Goal: Transaction & Acquisition: Purchase product/service

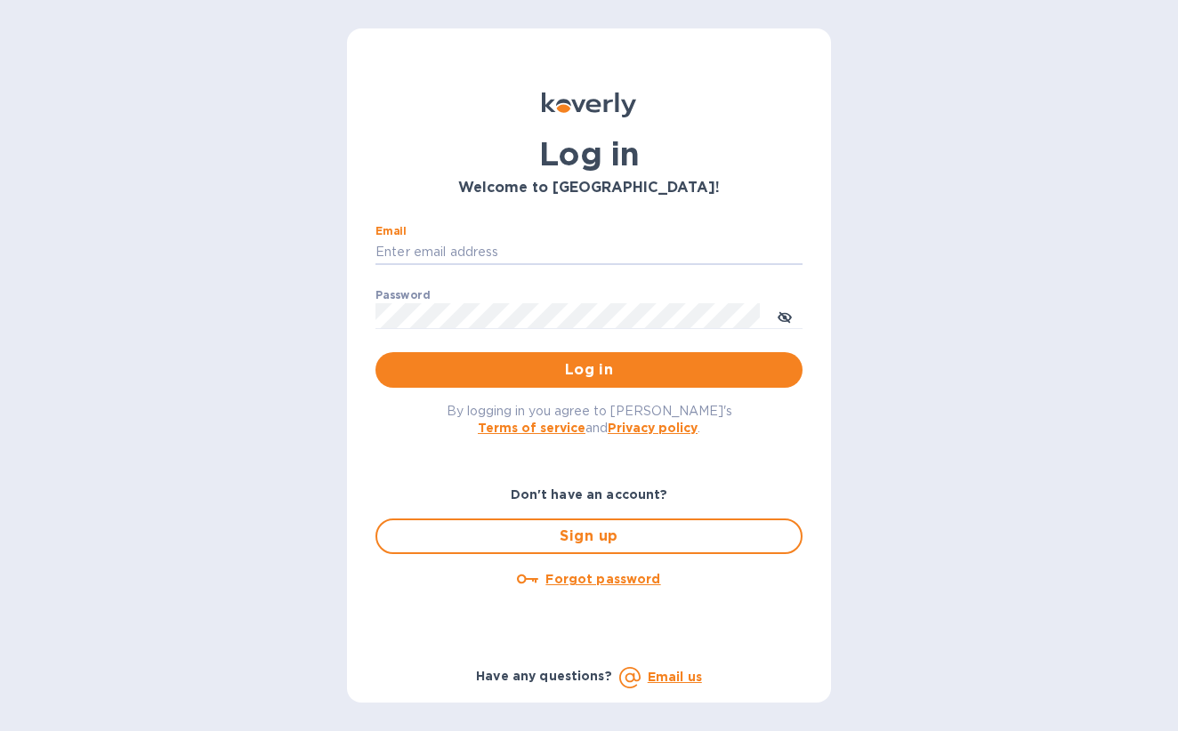
type input "[PERSON_NAME][EMAIL_ADDRESS][DOMAIN_NAME]"
click at [589, 369] on button "Log in" at bounding box center [588, 370] width 427 height 36
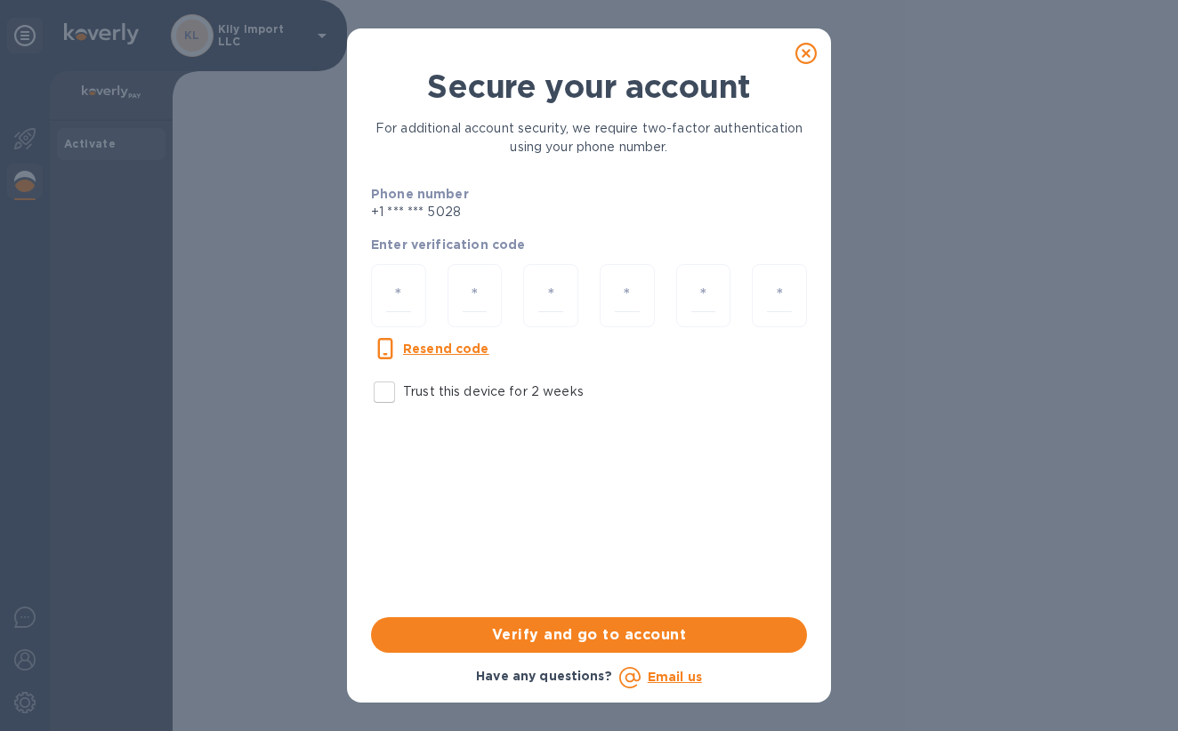
click at [387, 390] on input "Trust this device for 2 weeks" at bounding box center [384, 392] width 37 height 37
checkbox input "true"
click at [400, 295] on input "number" at bounding box center [398, 295] width 25 height 33
type input "8"
type input "0"
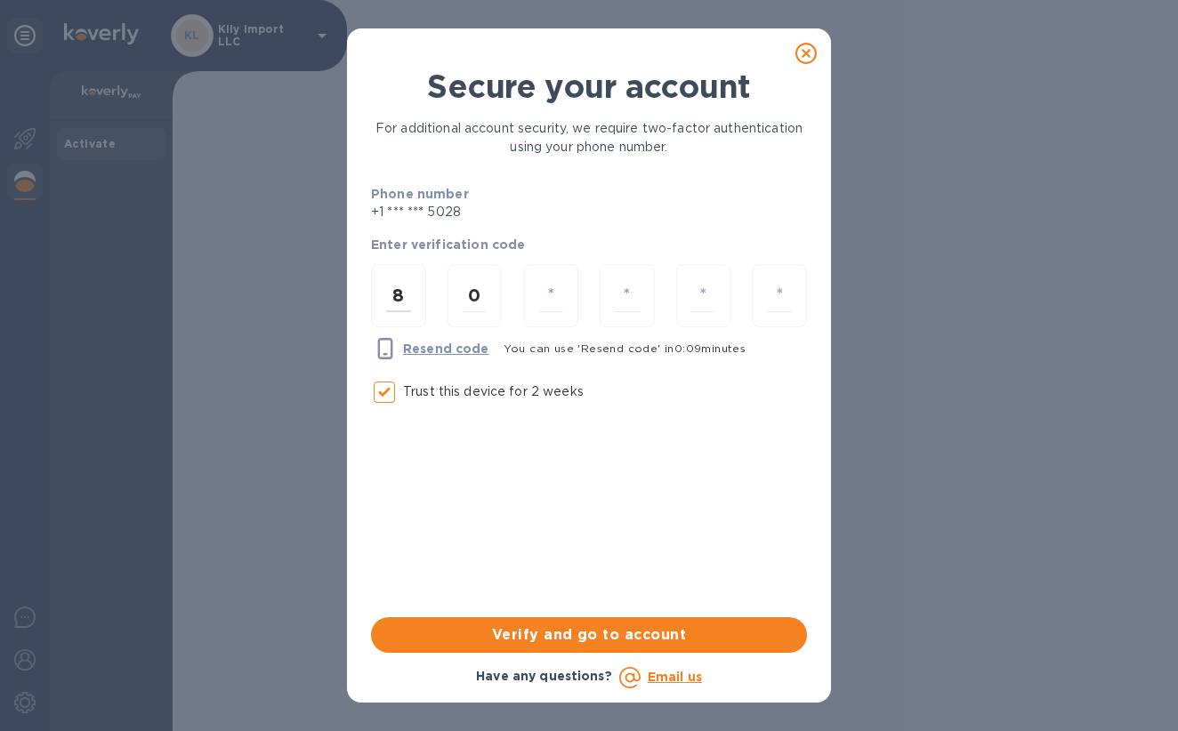
type input "5"
type input "8"
type input "7"
type input "2"
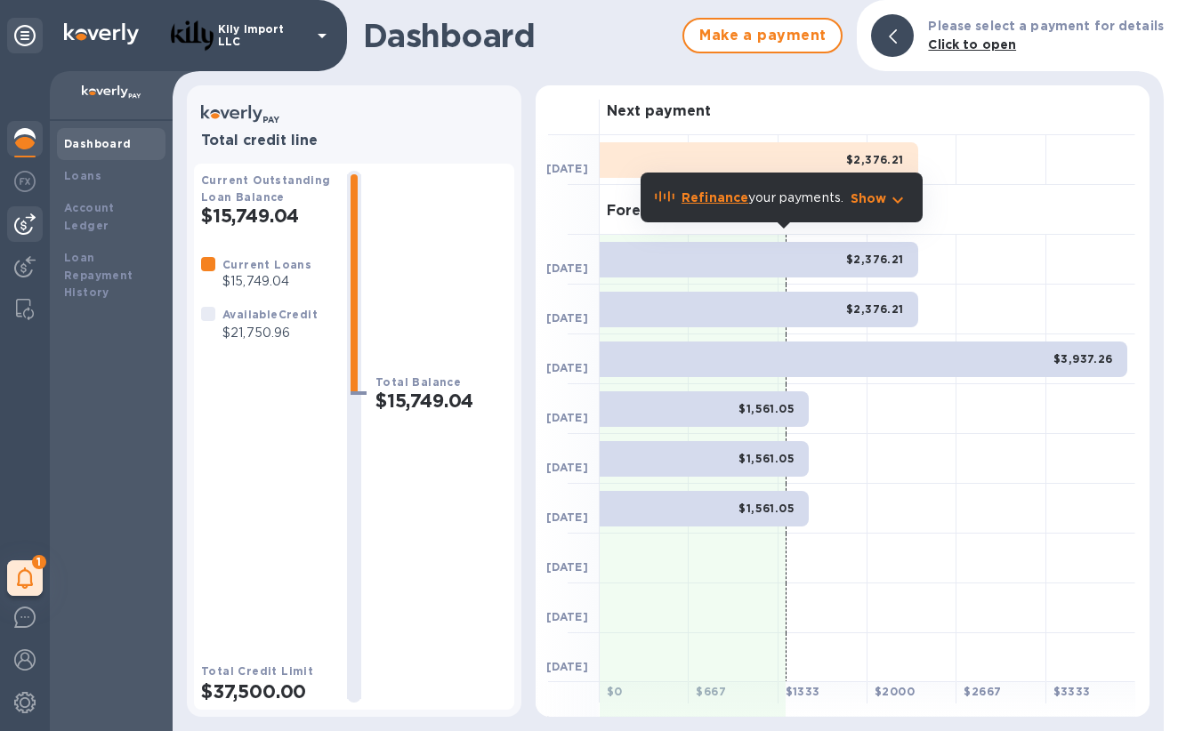
click at [17, 232] on img at bounding box center [24, 224] width 21 height 21
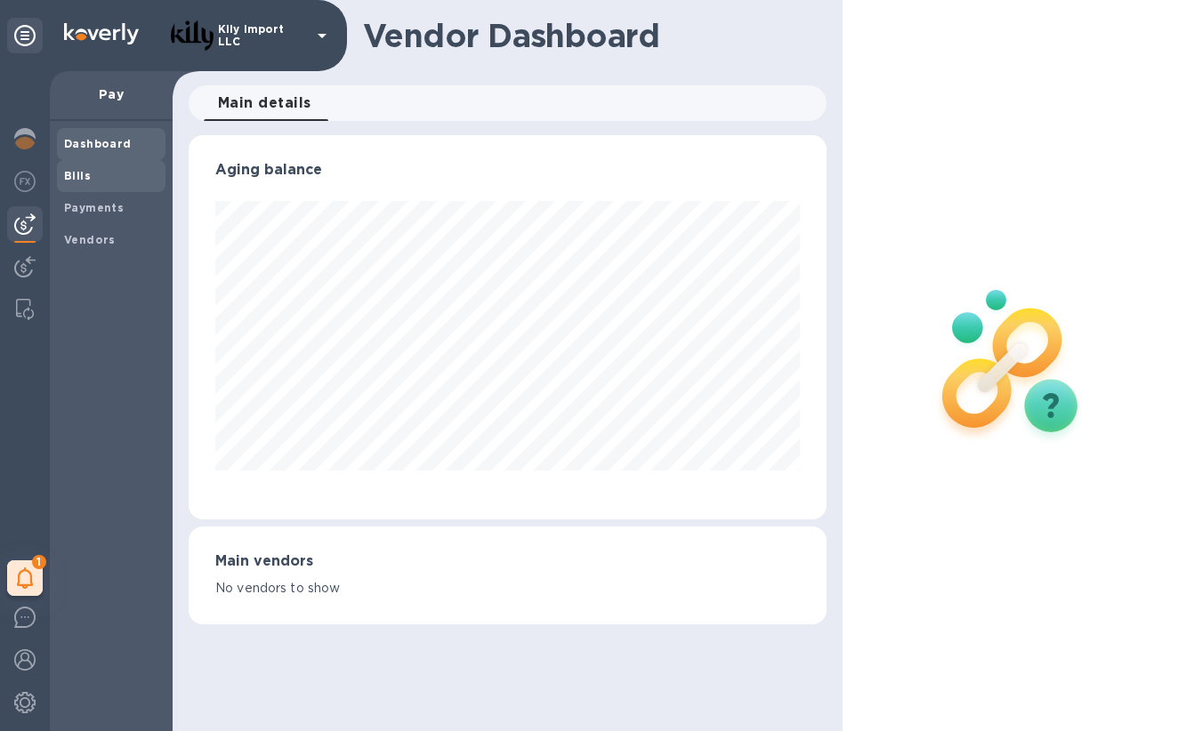
scroll to position [384, 639]
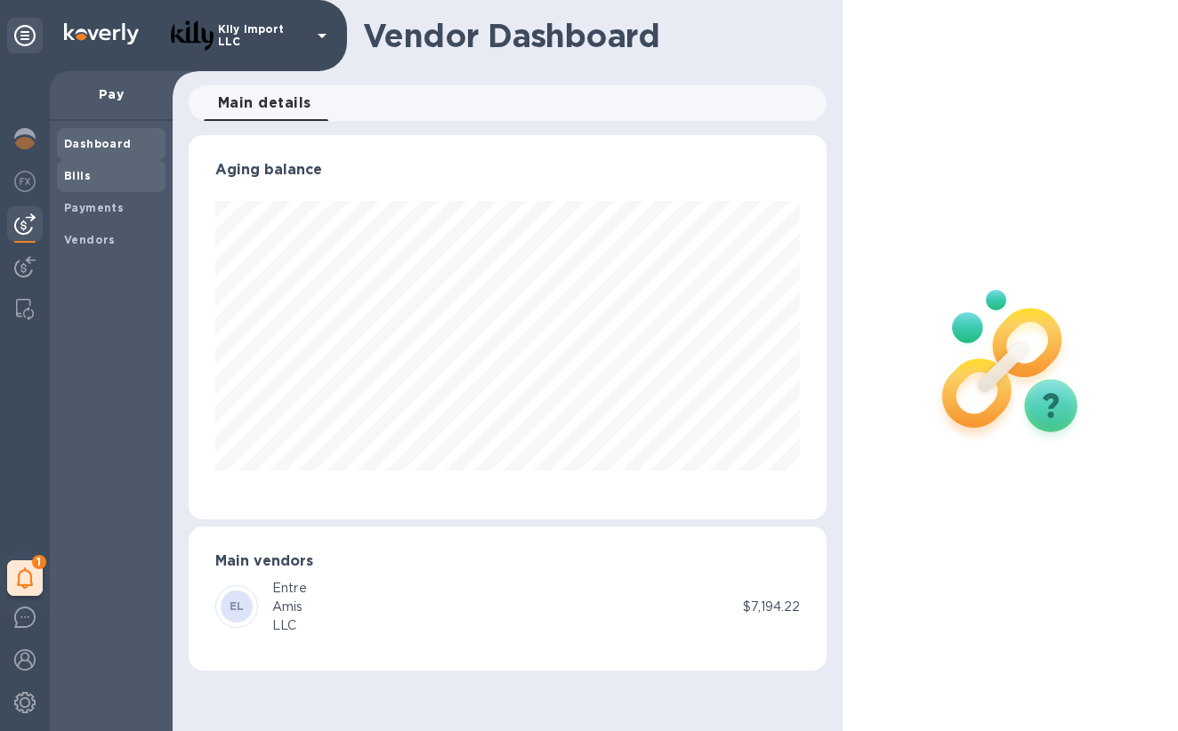
click at [85, 175] on b "Bills" at bounding box center [77, 175] width 27 height 13
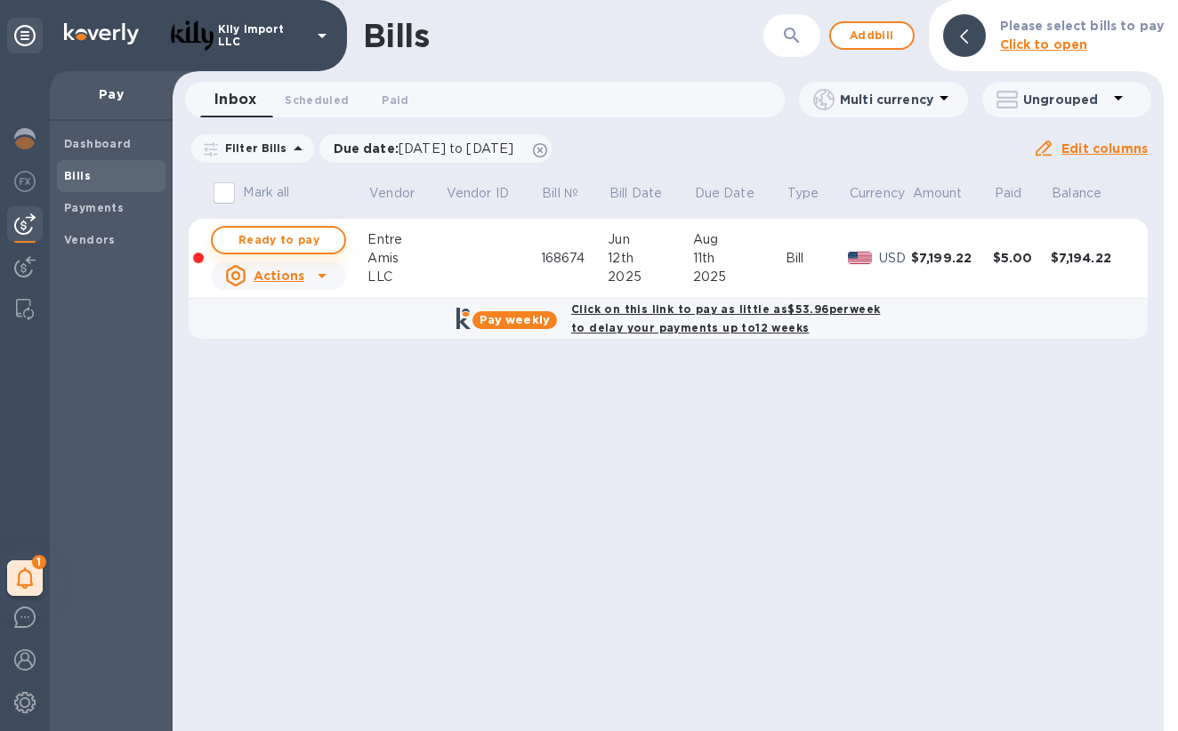
click at [295, 243] on span "Ready to pay" at bounding box center [278, 240] width 103 height 21
click at [317, 240] on span "Ready to pay" at bounding box center [278, 240] width 103 height 21
checkbox input "true"
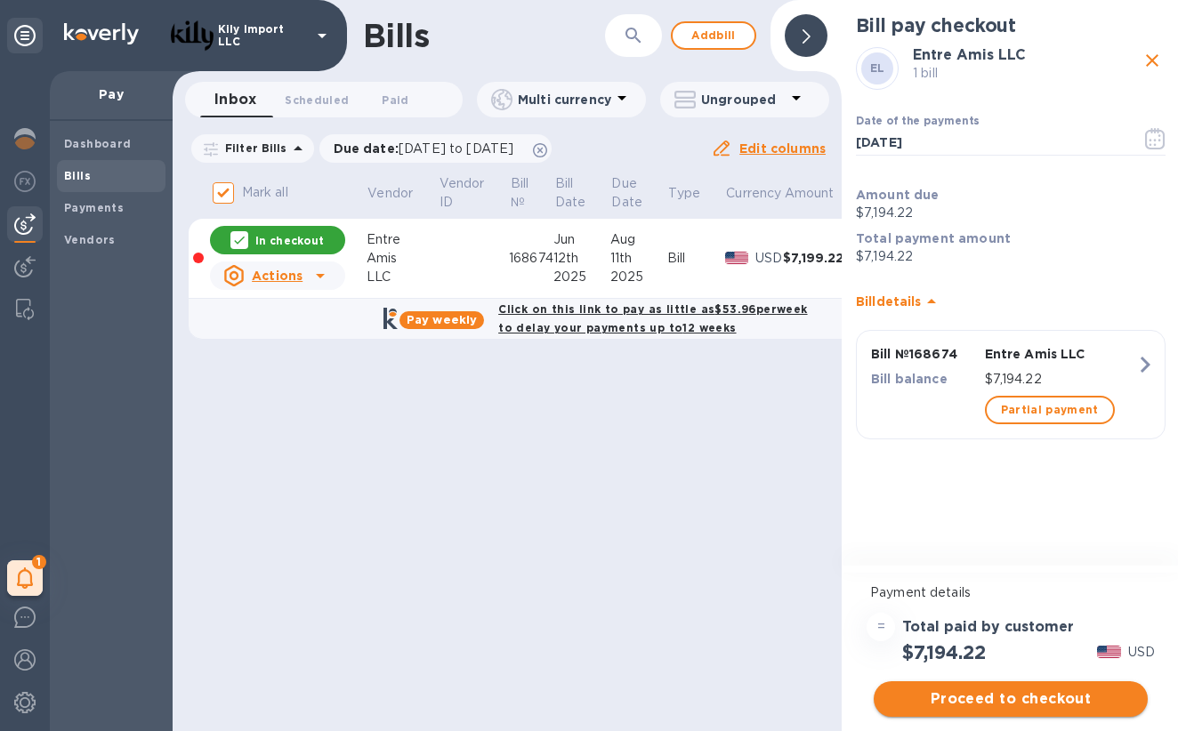
click at [993, 702] on span "Proceed to checkout" at bounding box center [1011, 699] width 246 height 21
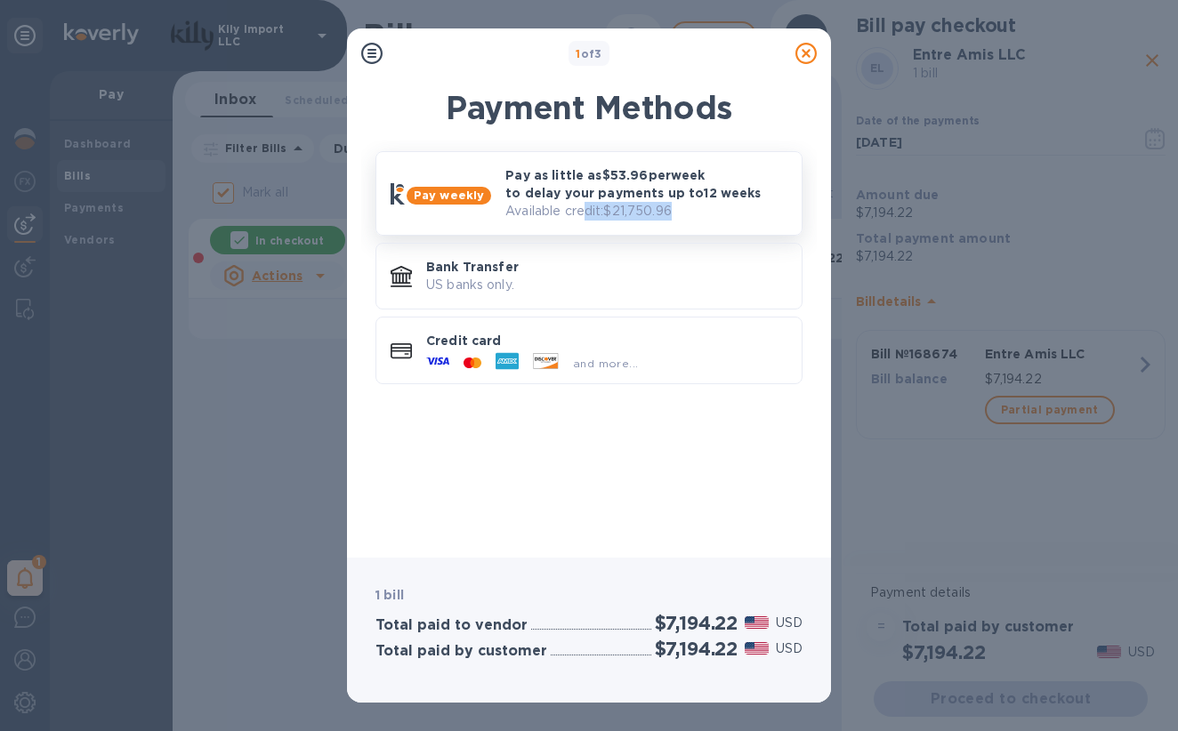
click at [582, 217] on p "Available credit: $21,750.96" at bounding box center [646, 211] width 282 height 19
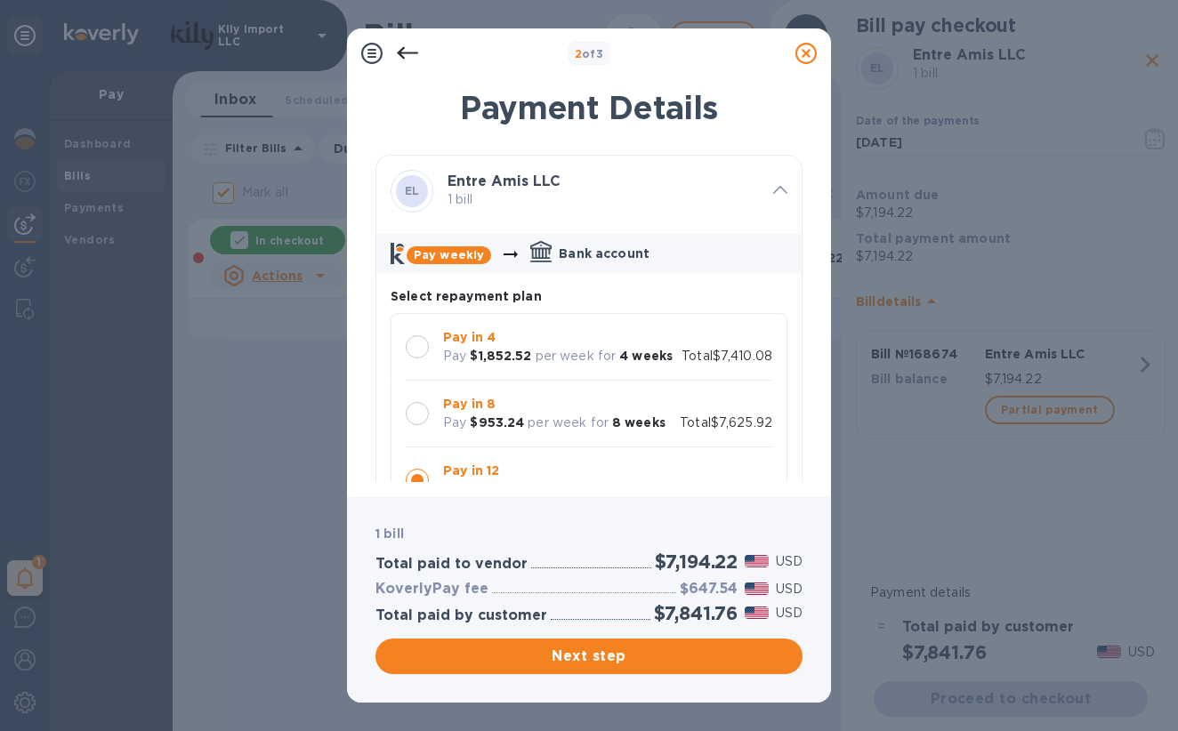
click at [563, 359] on p "per week for" at bounding box center [576, 356] width 81 height 19
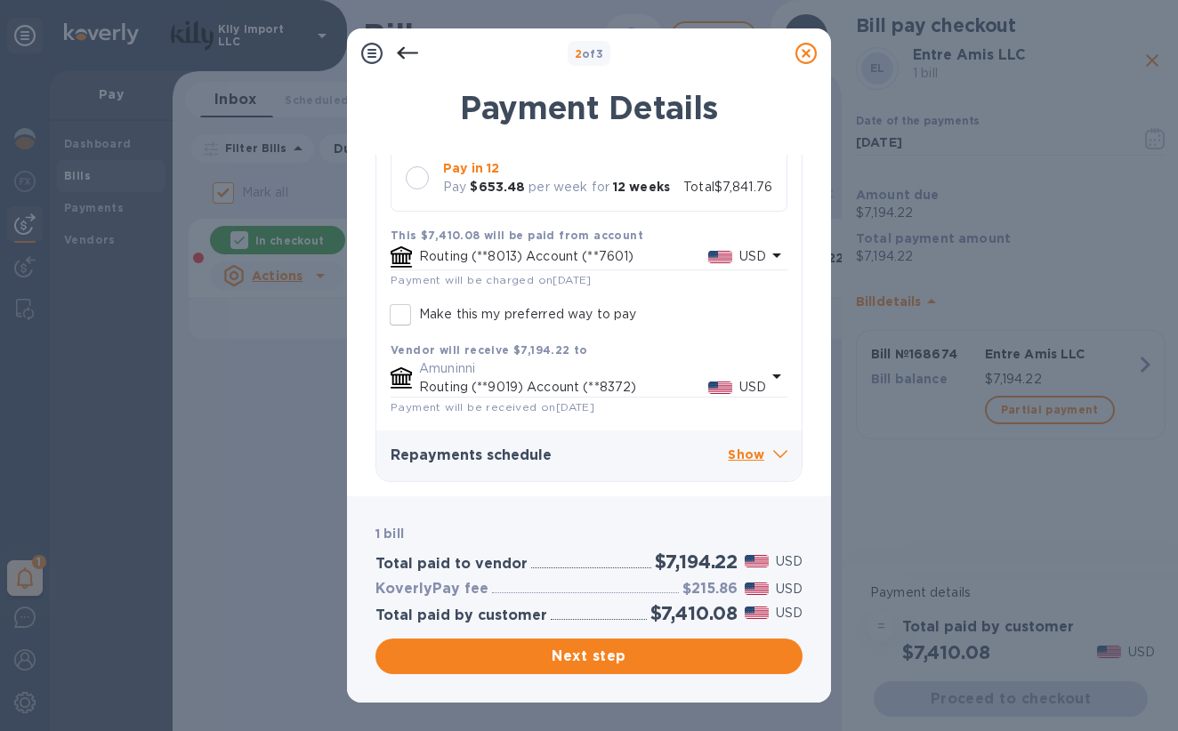
scroll to position [318, 0]
click at [735, 452] on p "Show" at bounding box center [758, 456] width 60 height 22
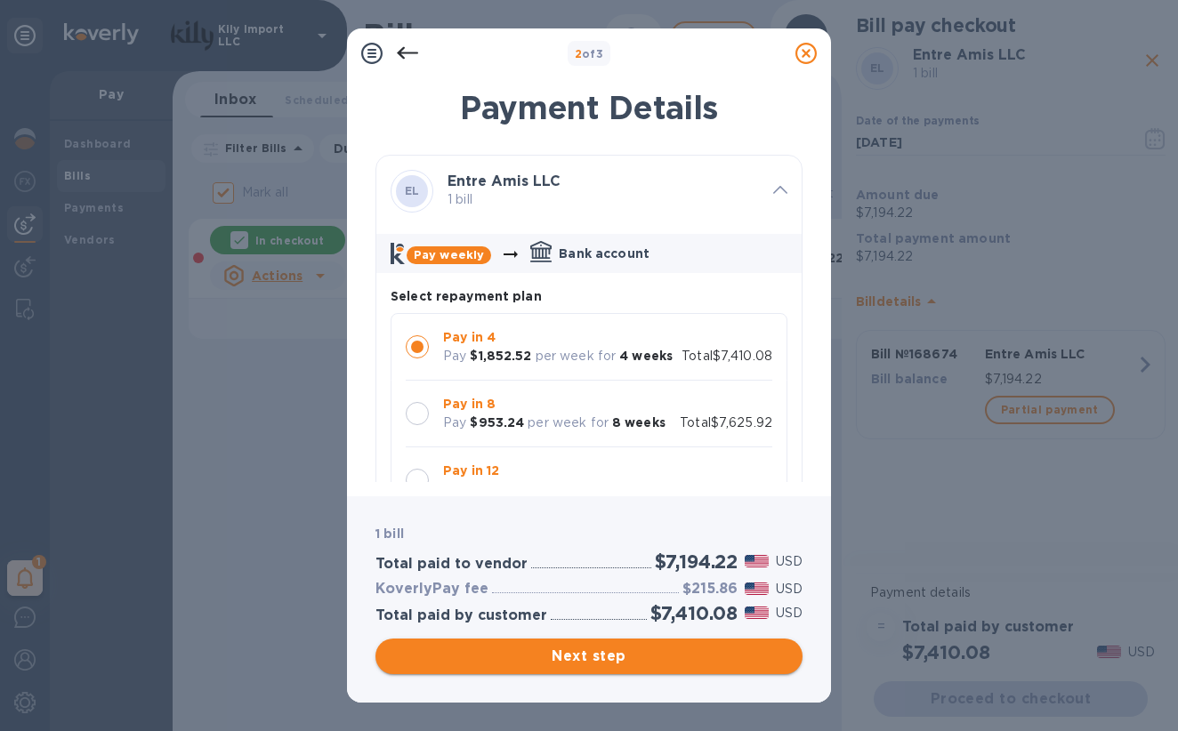
scroll to position [0, 0]
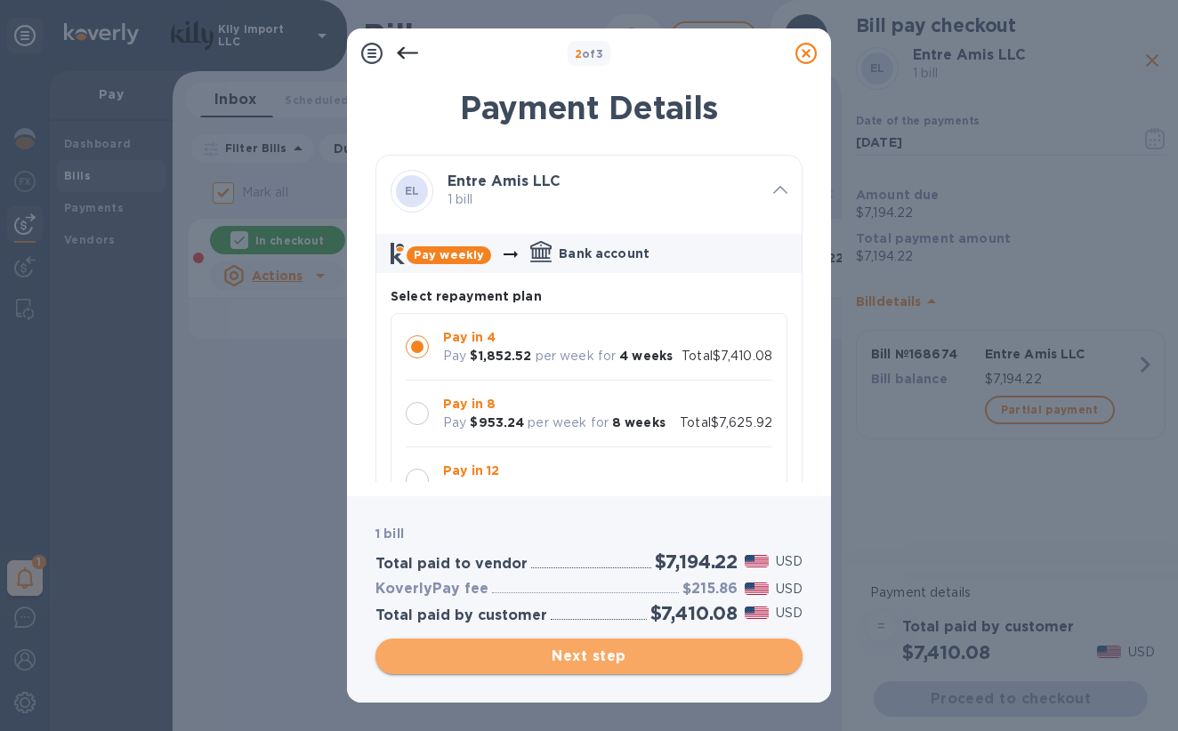
click at [561, 655] on span "Next step" at bounding box center [589, 656] width 399 height 21
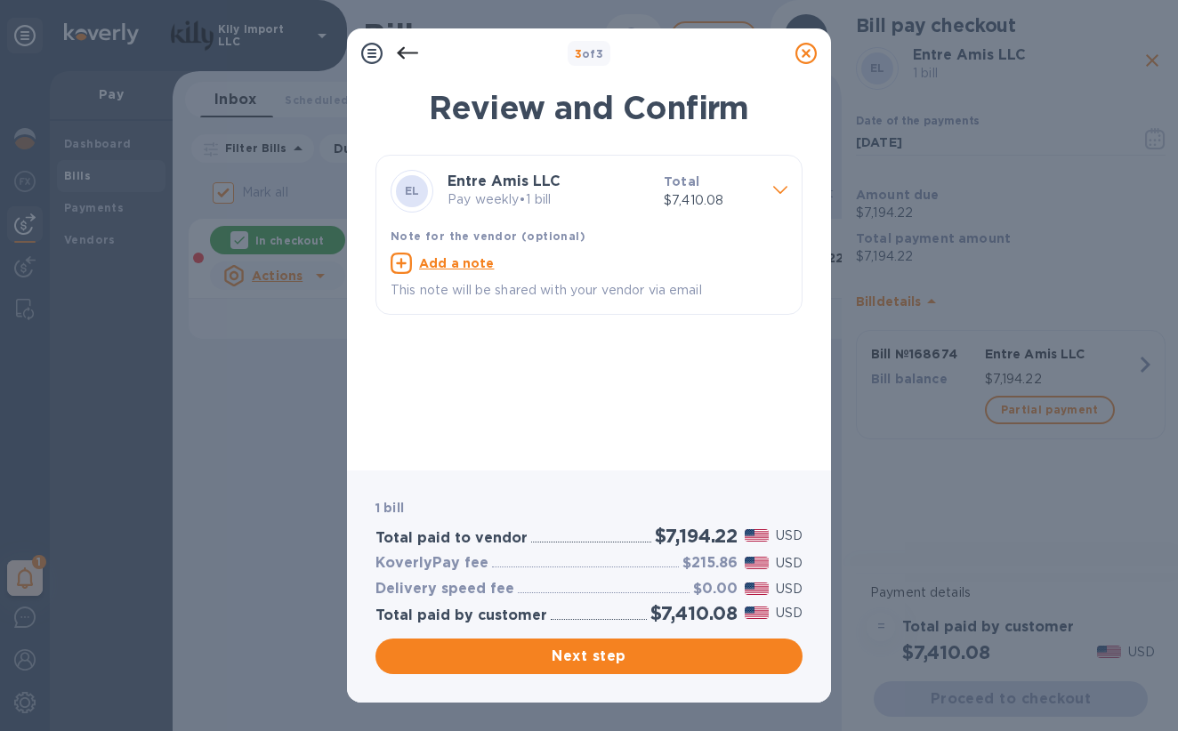
click at [455, 265] on u "Add a note" at bounding box center [457, 263] width 76 height 14
click at [466, 264] on textarea at bounding box center [575, 265] width 368 height 14
type textarea "Thank you!"
click at [592, 650] on span "Next step" at bounding box center [589, 656] width 399 height 21
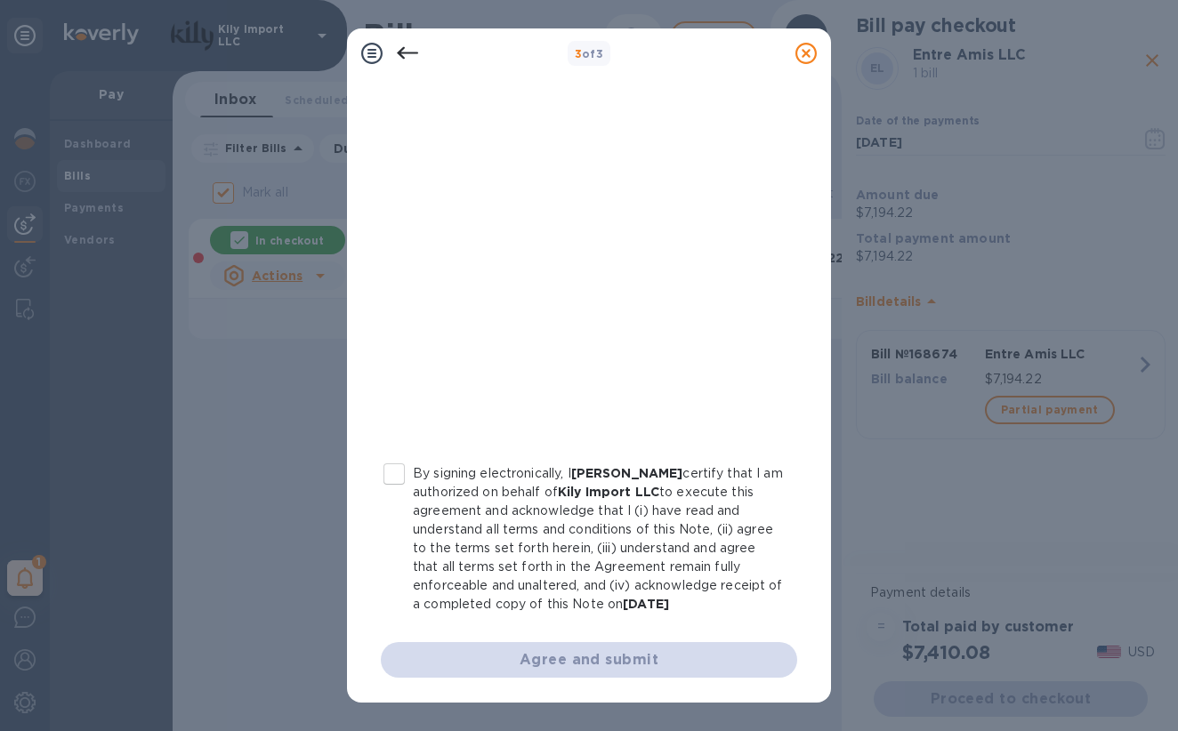
scroll to position [263, 0]
click at [389, 486] on input "By signing electronically, I [PERSON_NAME] certify that I am authorized on beha…" at bounding box center [393, 474] width 37 height 37
checkbox input "true"
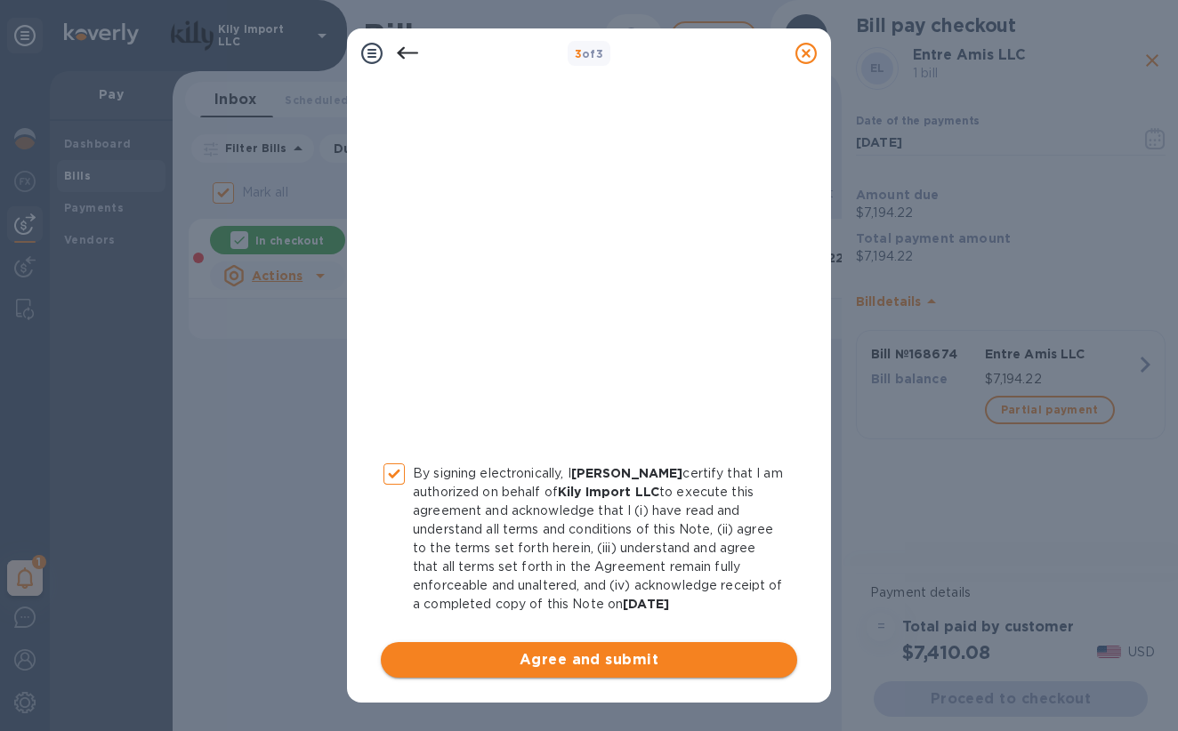
click at [560, 649] on button "Agree and submit" at bounding box center [589, 660] width 416 height 36
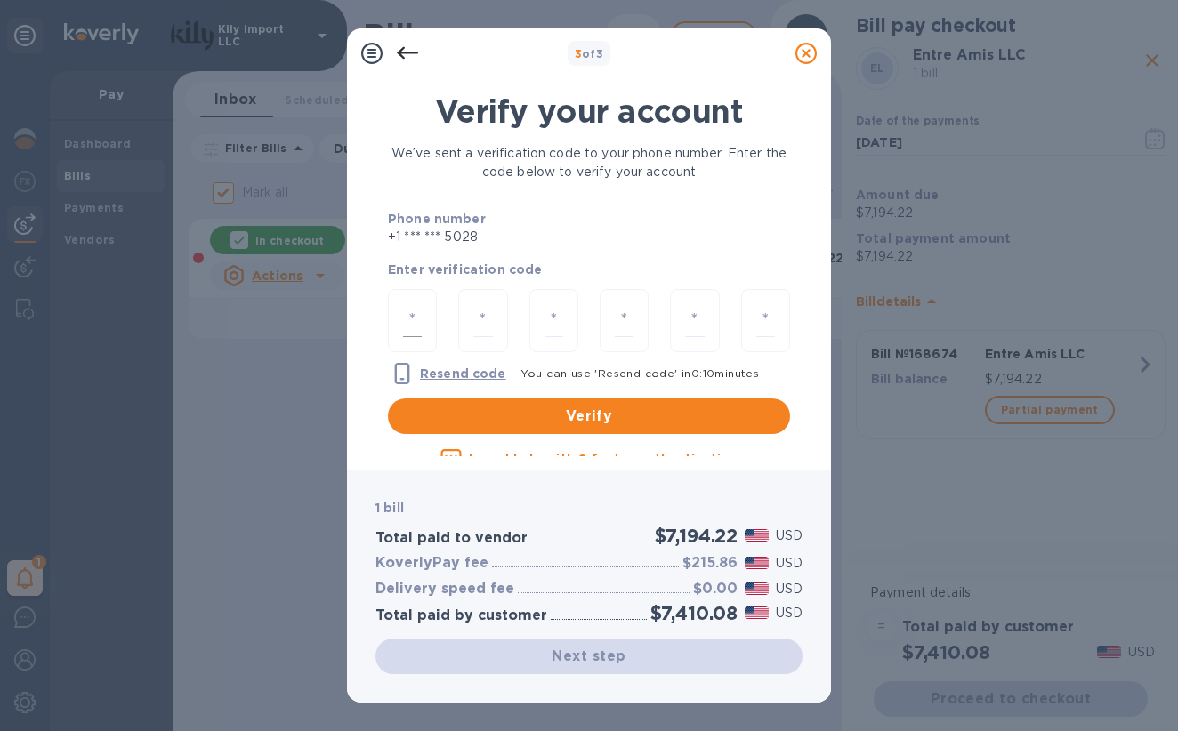
click at [420, 327] on input "number" at bounding box center [412, 320] width 19 height 33
type input "7"
type input "2"
type input "4"
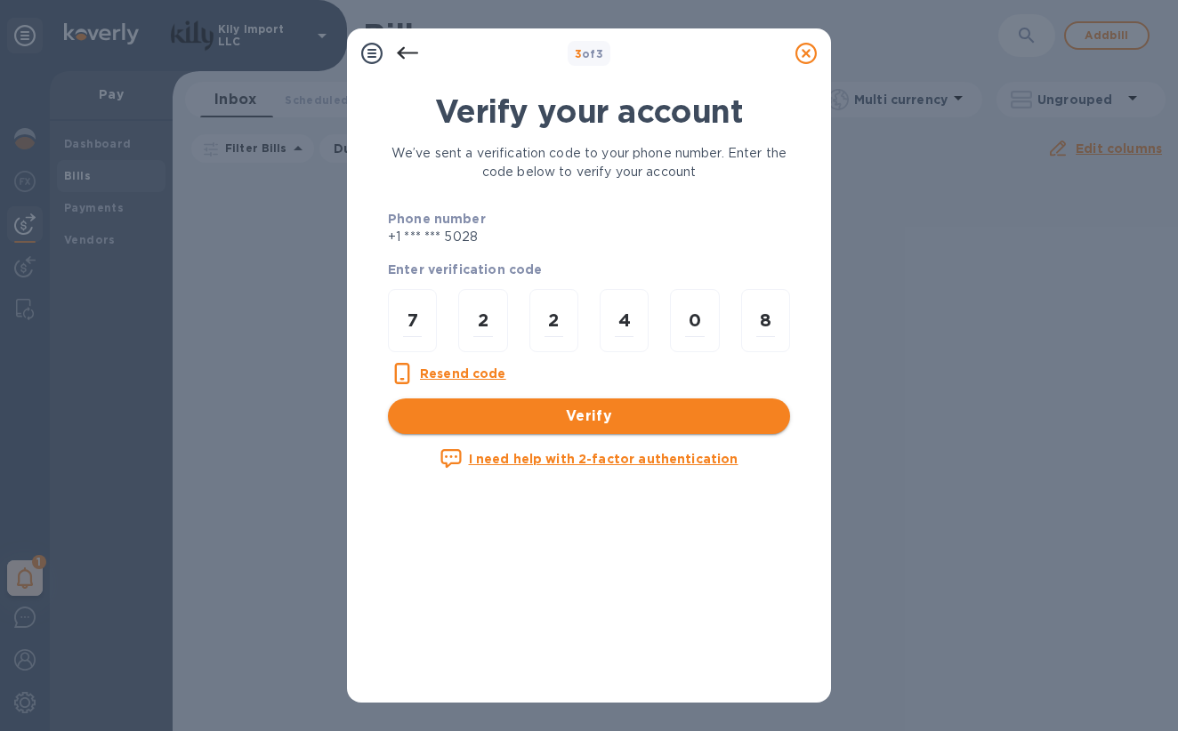
click at [582, 412] on span "Verify" at bounding box center [589, 416] width 374 height 21
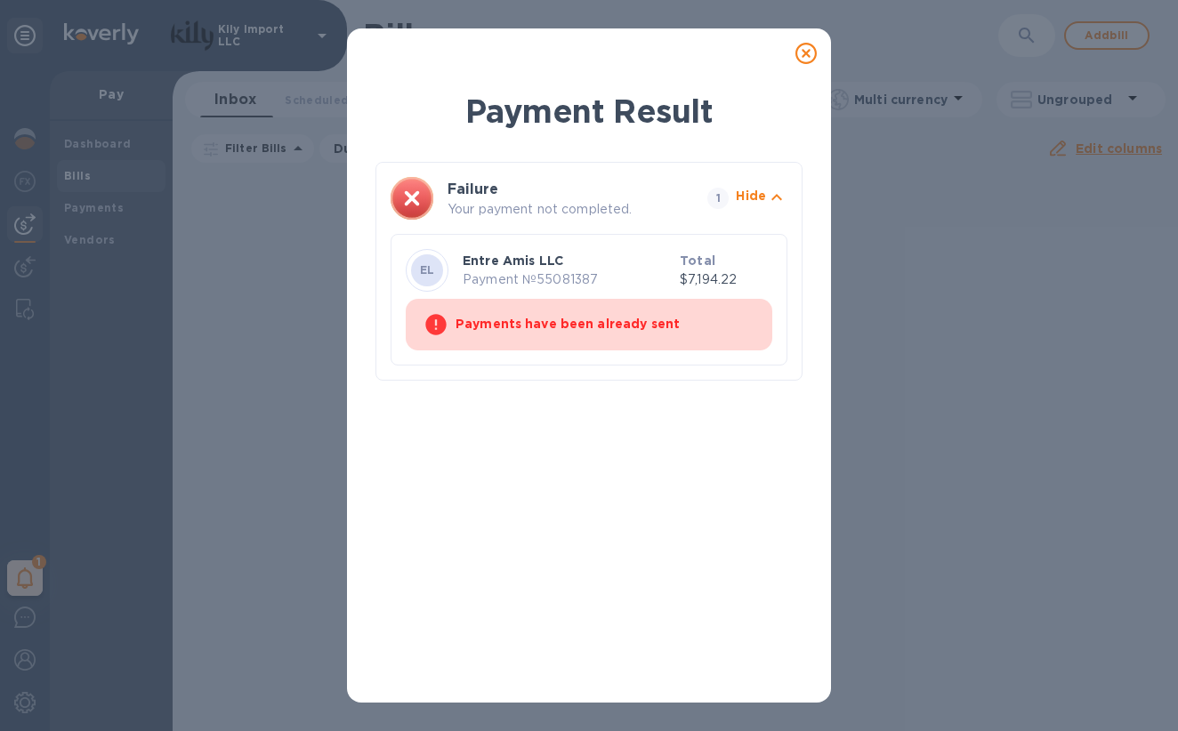
click at [802, 57] on icon at bounding box center [805, 53] width 21 height 21
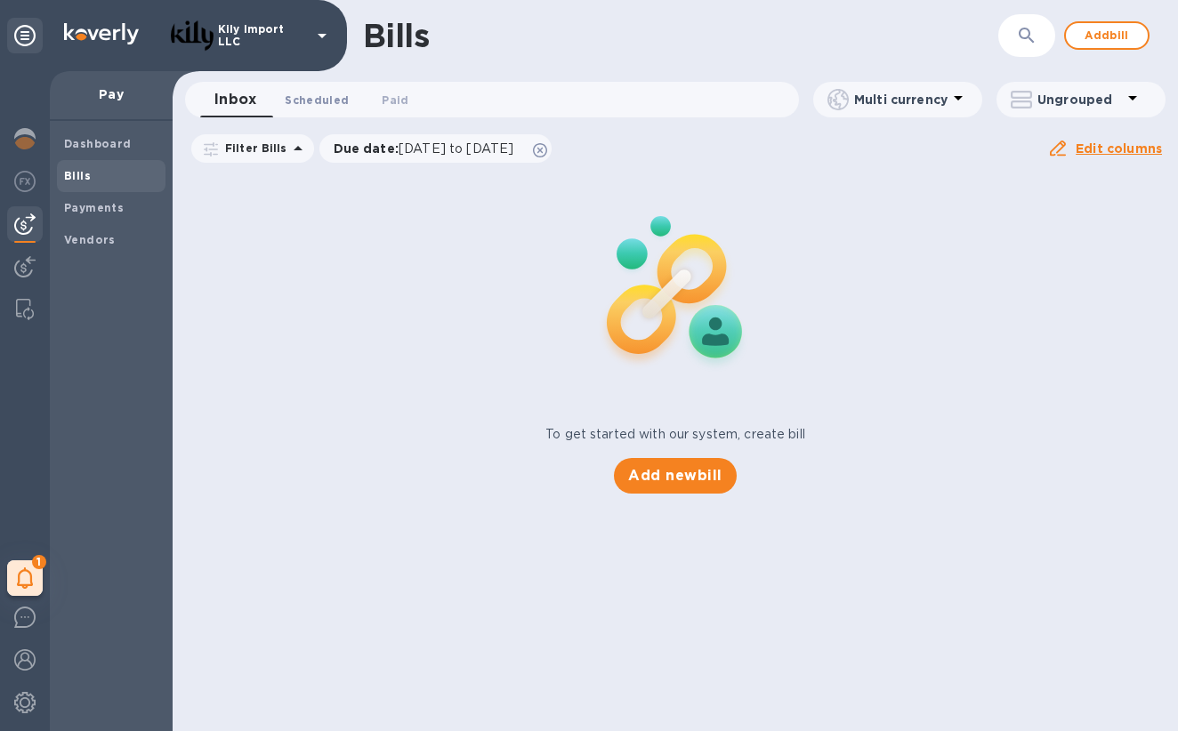
click at [303, 100] on span "Scheduled 0" at bounding box center [317, 100] width 64 height 19
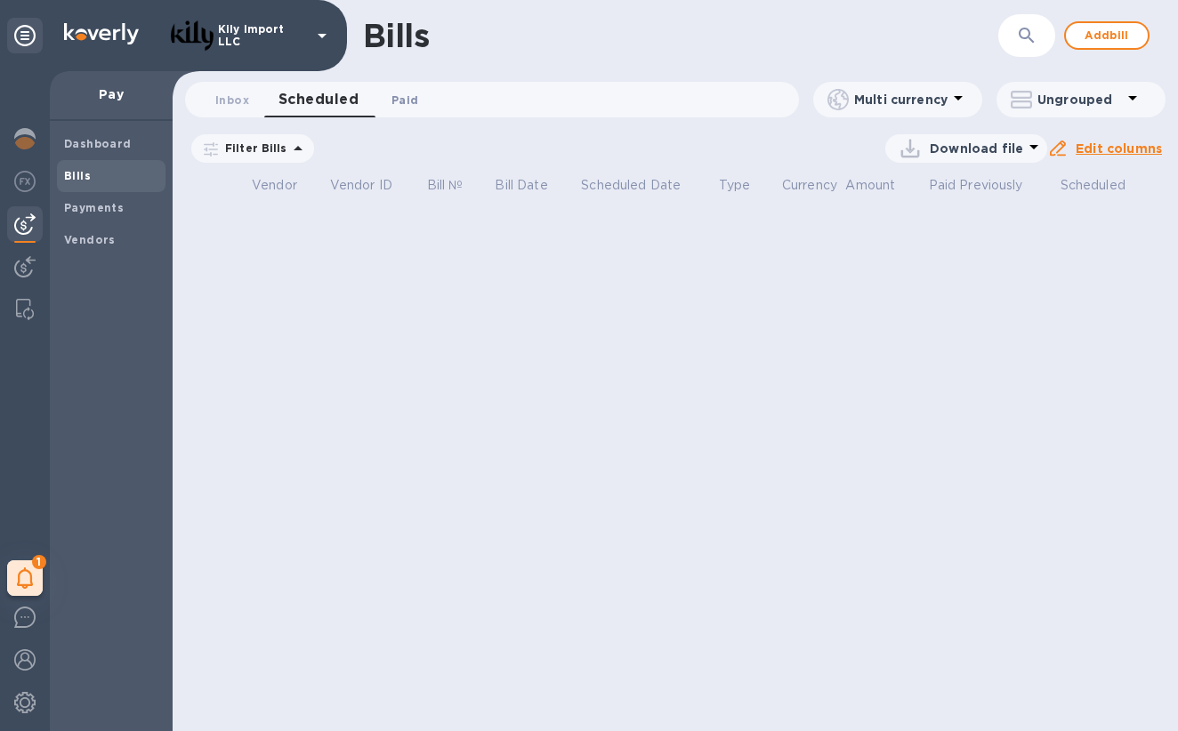
click at [416, 98] on span "Paid 0" at bounding box center [404, 100] width 27 height 19
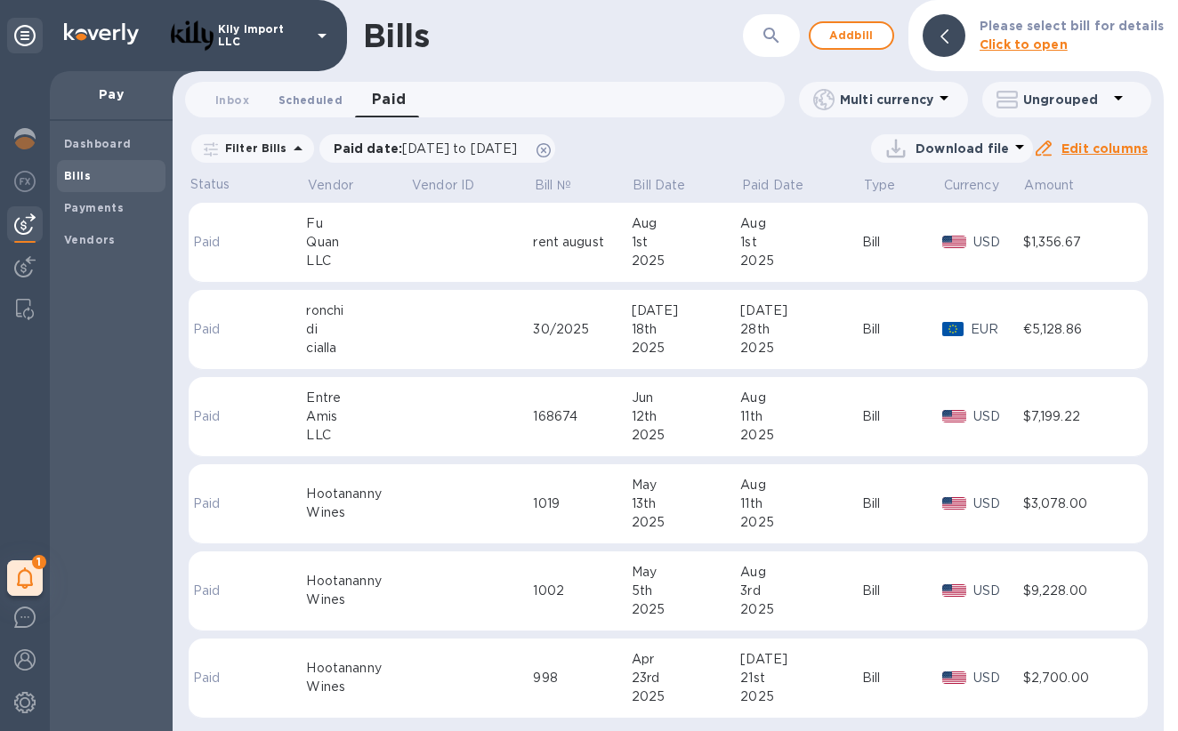
click at [314, 97] on span "Scheduled 0" at bounding box center [310, 100] width 64 height 19
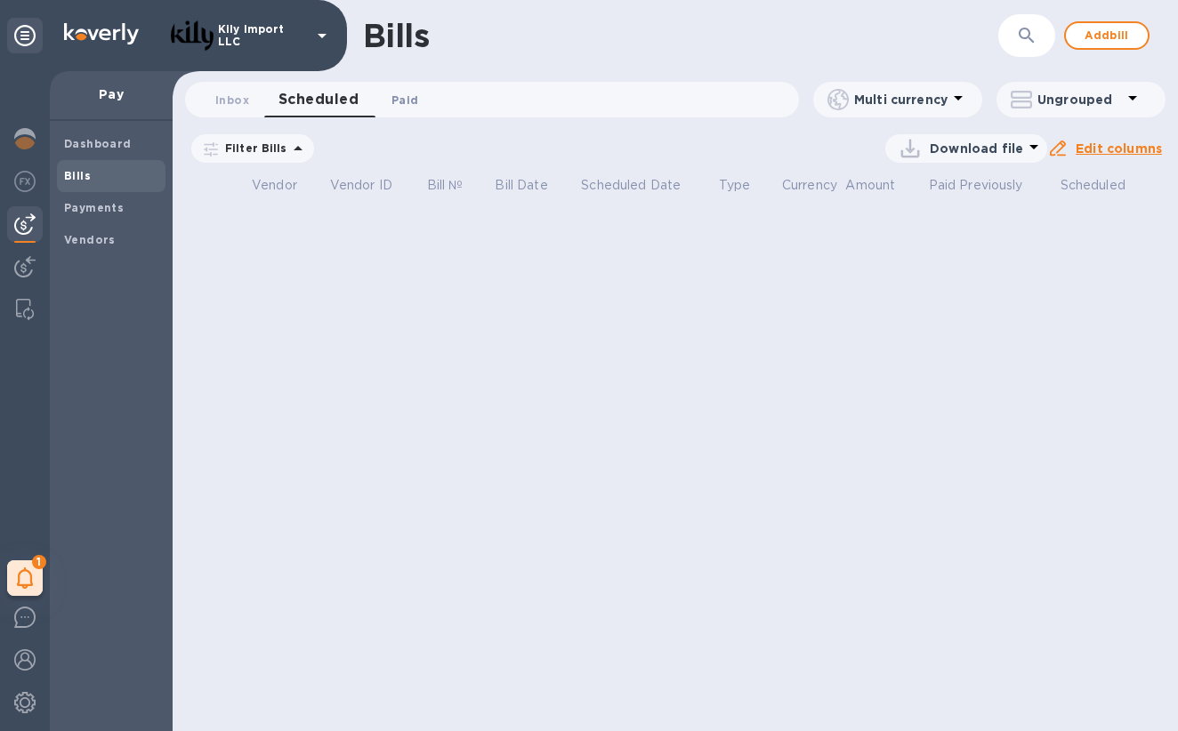
click at [410, 101] on span "Paid 0" at bounding box center [404, 100] width 27 height 19
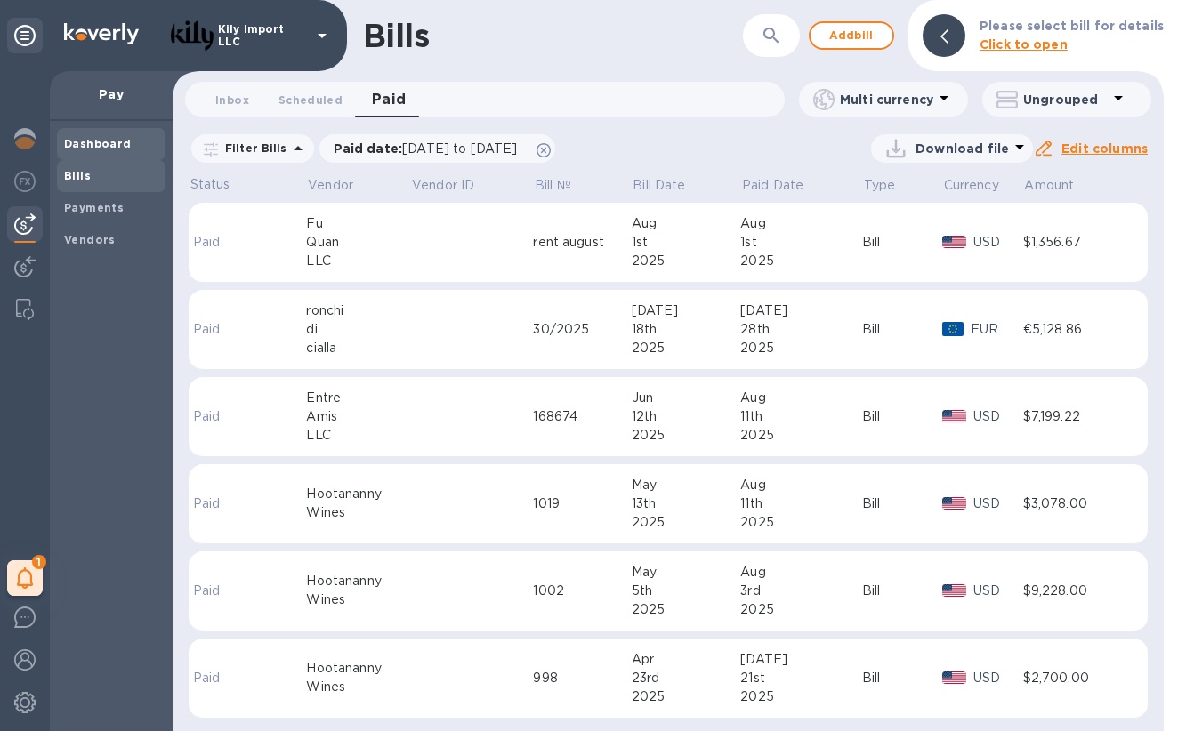
click at [128, 148] on b "Dashboard" at bounding box center [98, 143] width 68 height 13
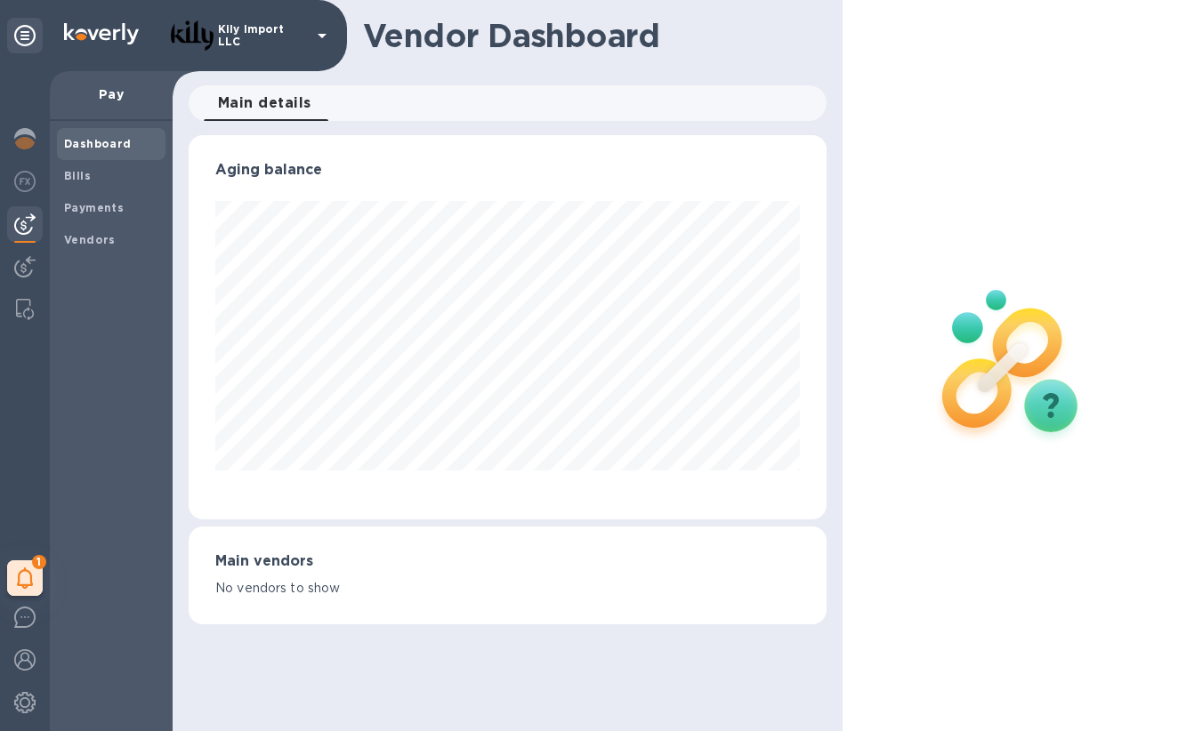
scroll to position [384, 639]
click at [27, 141] on img at bounding box center [24, 138] width 21 height 21
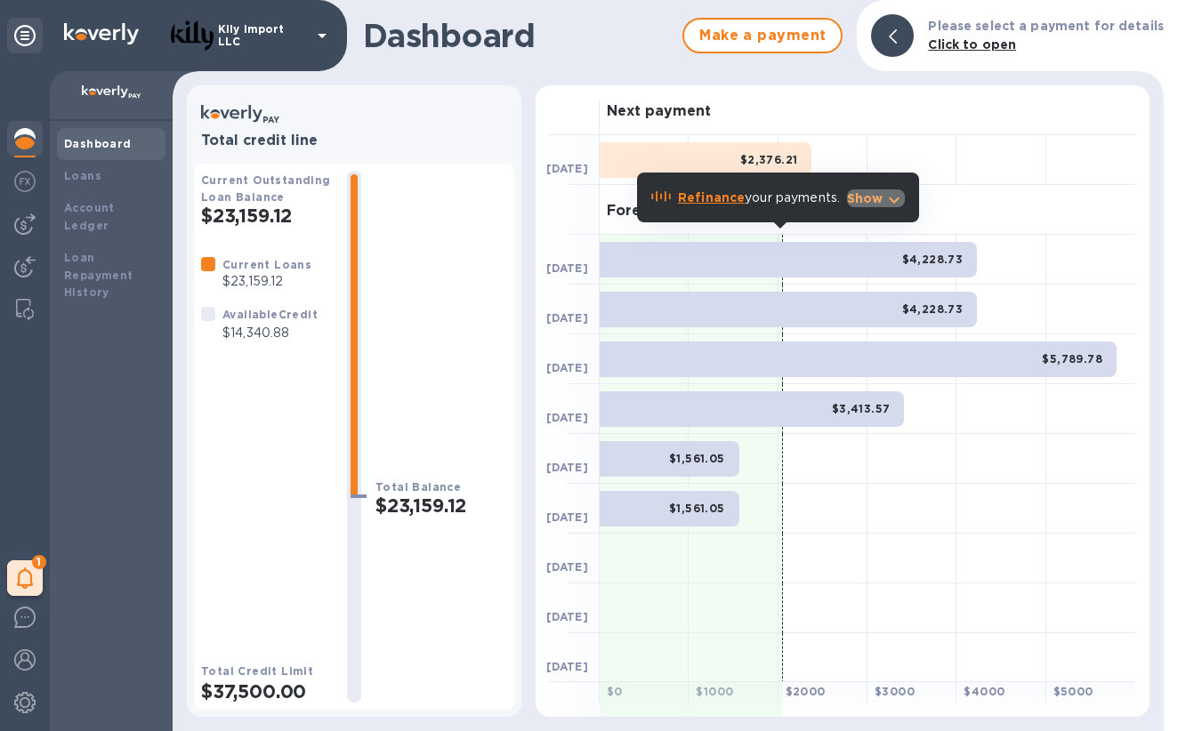
click at [891, 203] on icon "button" at bounding box center [894, 200] width 21 height 21
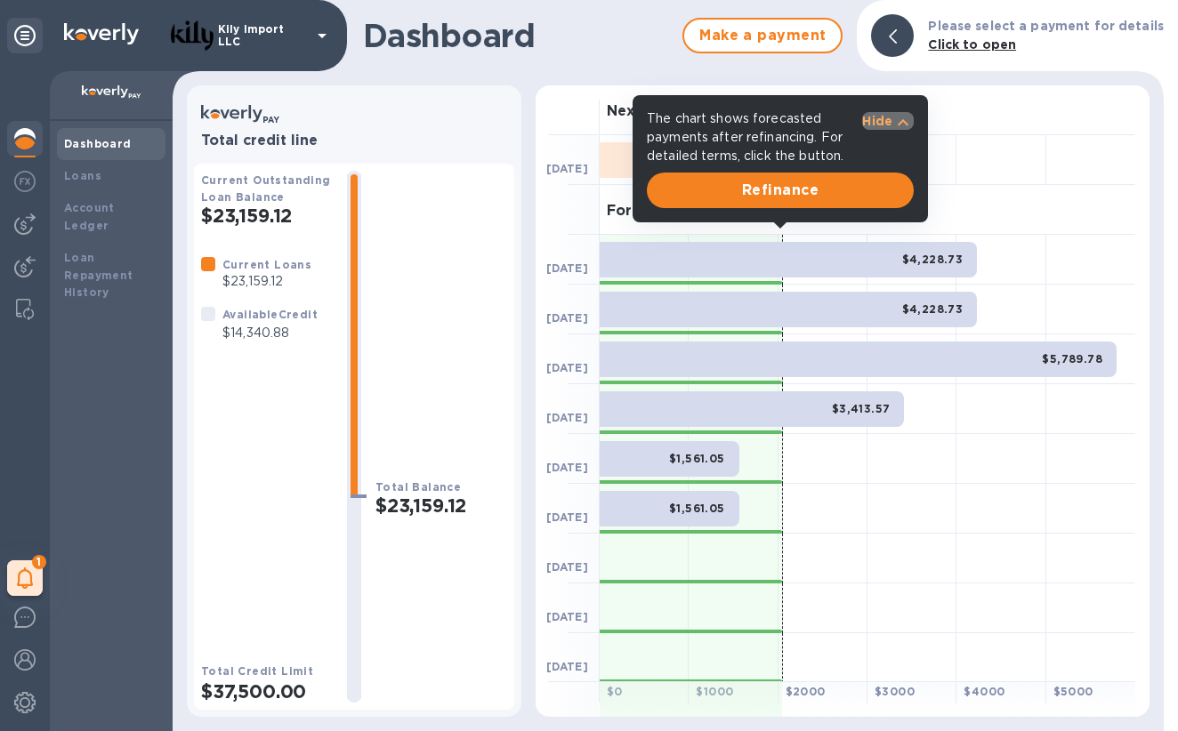
click at [889, 121] on p "Hide" at bounding box center [877, 121] width 30 height 18
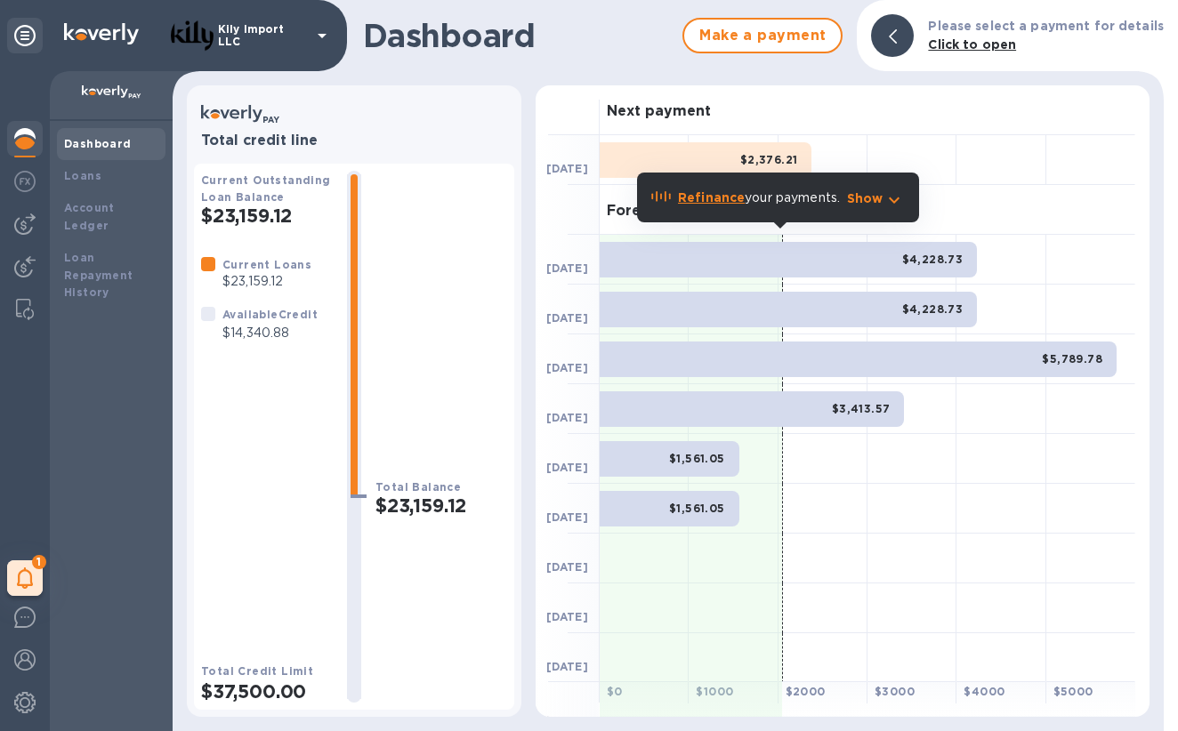
click at [585, 70] on div "Dashboard Make a payment Please select a payment for details Click to open" at bounding box center [668, 35] width 991 height 71
